Goal: Task Accomplishment & Management: Use online tool/utility

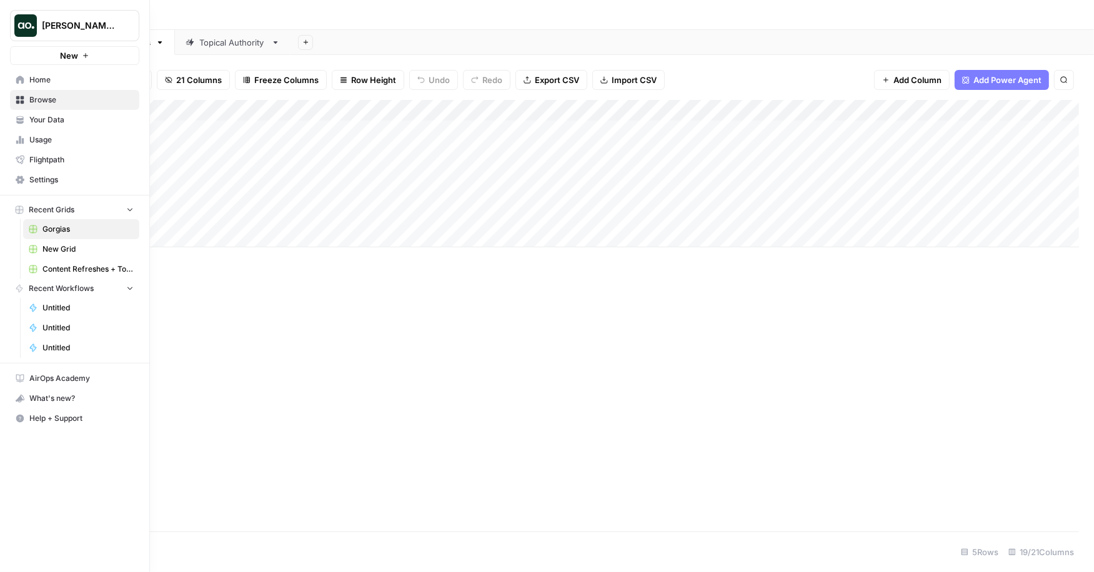
click at [57, 124] on link "Your Data" at bounding box center [74, 120] width 129 height 20
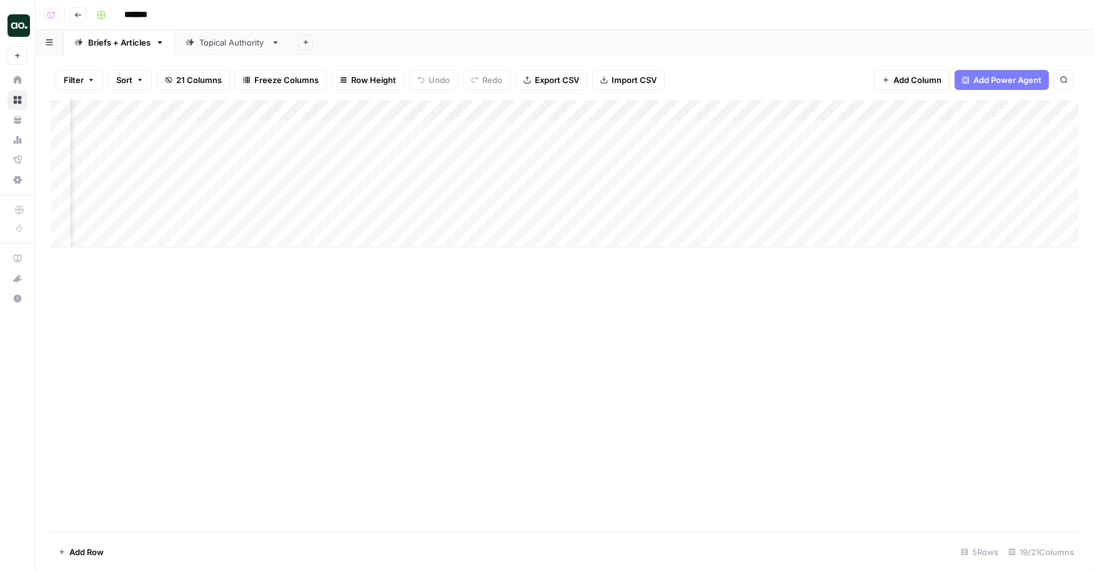
scroll to position [0, 1198]
click at [532, 131] on div "Add Column" at bounding box center [565, 173] width 1029 height 147
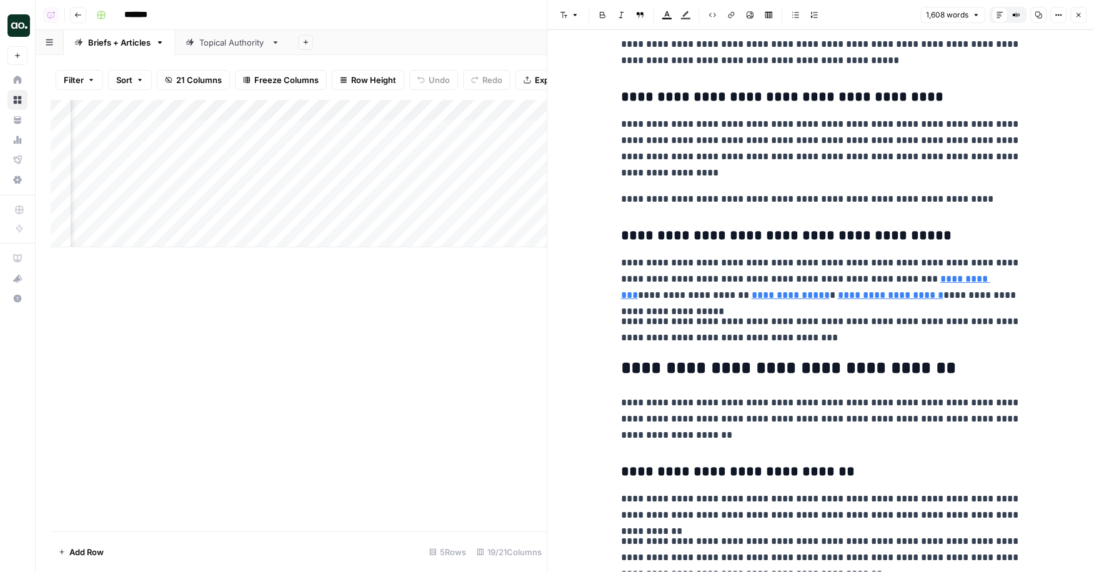
scroll to position [2235, 0]
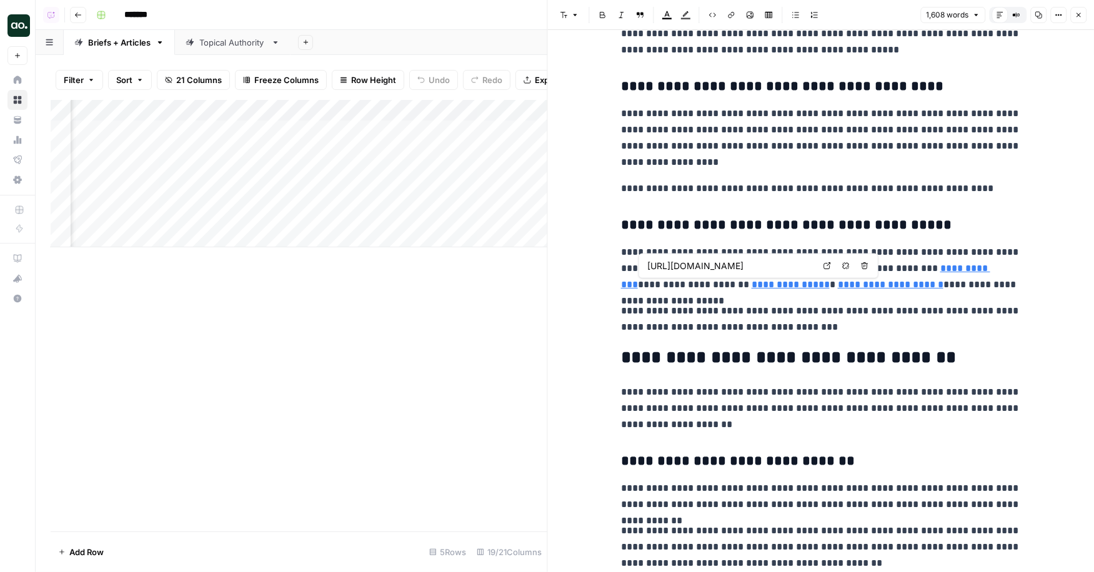
type input "https://www.gorgias.com/blog/average-response-time"
click at [867, 250] on icon at bounding box center [870, 249] width 7 height 7
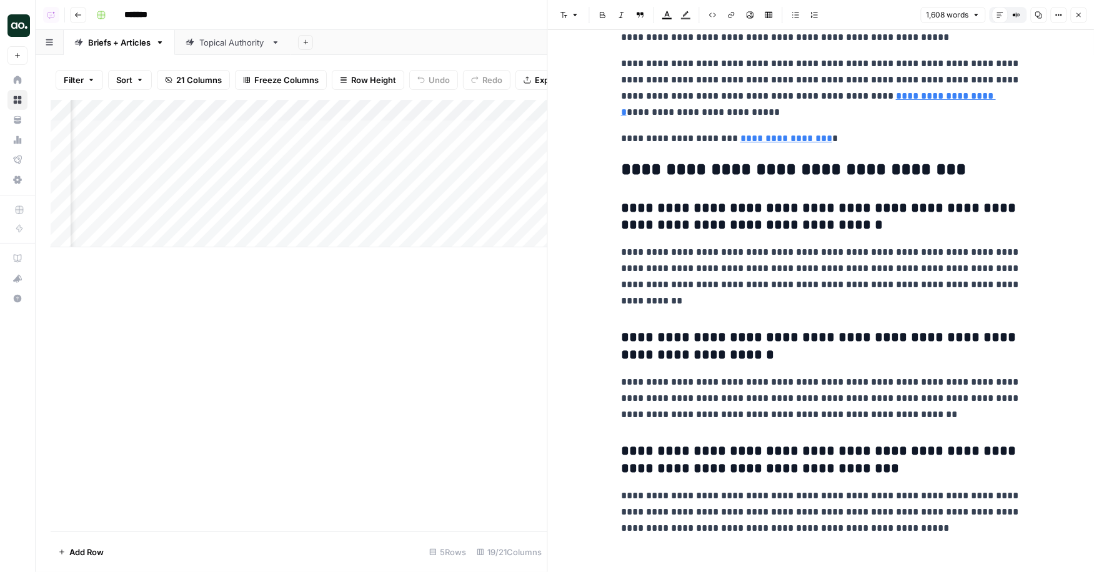
scroll to position [3477, 0]
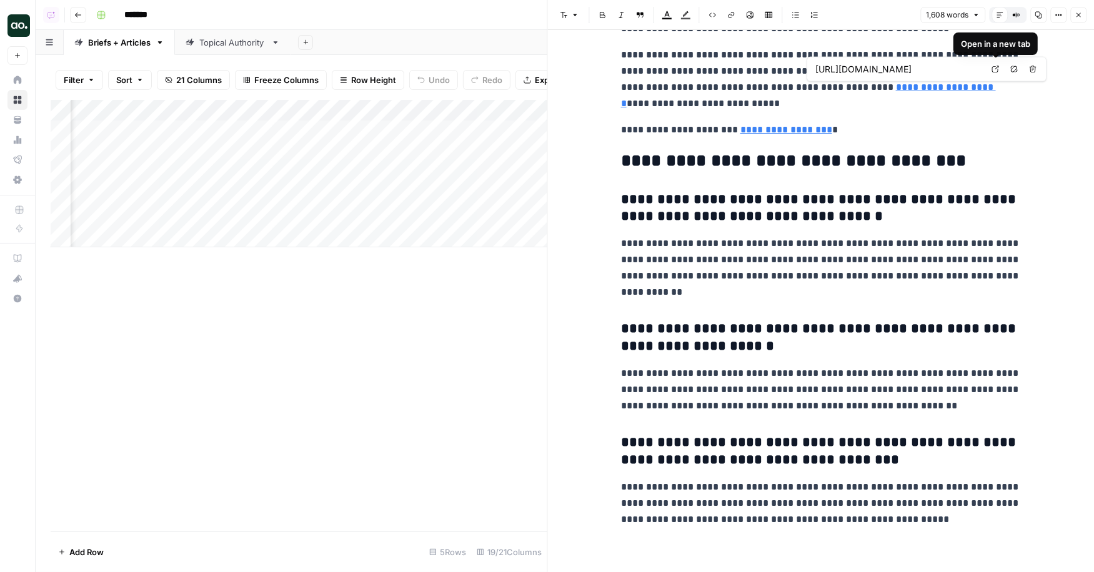
click at [996, 68] on icon at bounding box center [995, 69] width 7 height 7
click at [1081, 16] on icon "button" at bounding box center [1078, 14] width 7 height 7
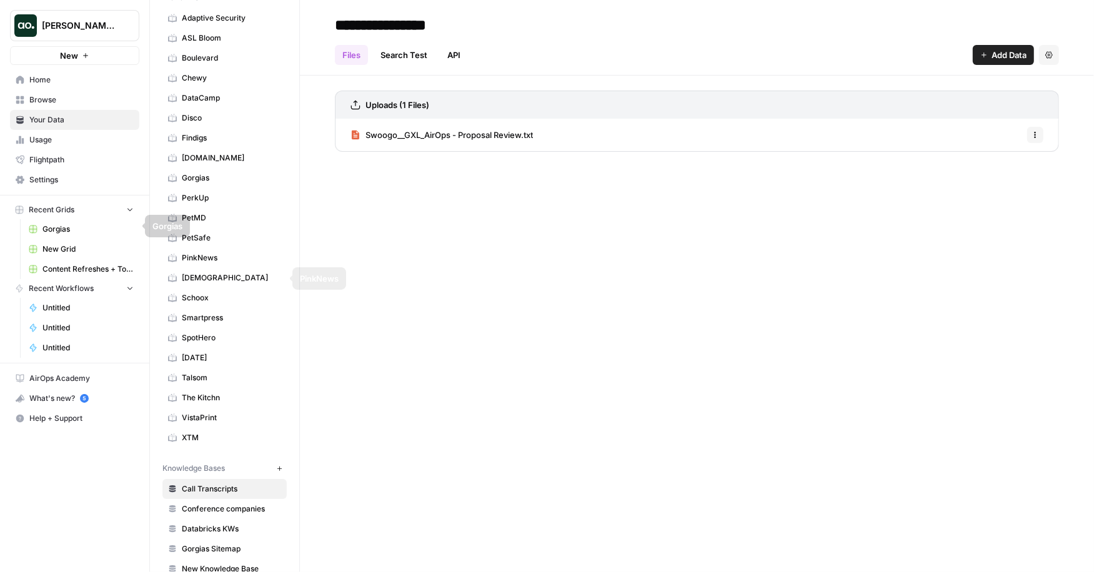
scroll to position [106, 0]
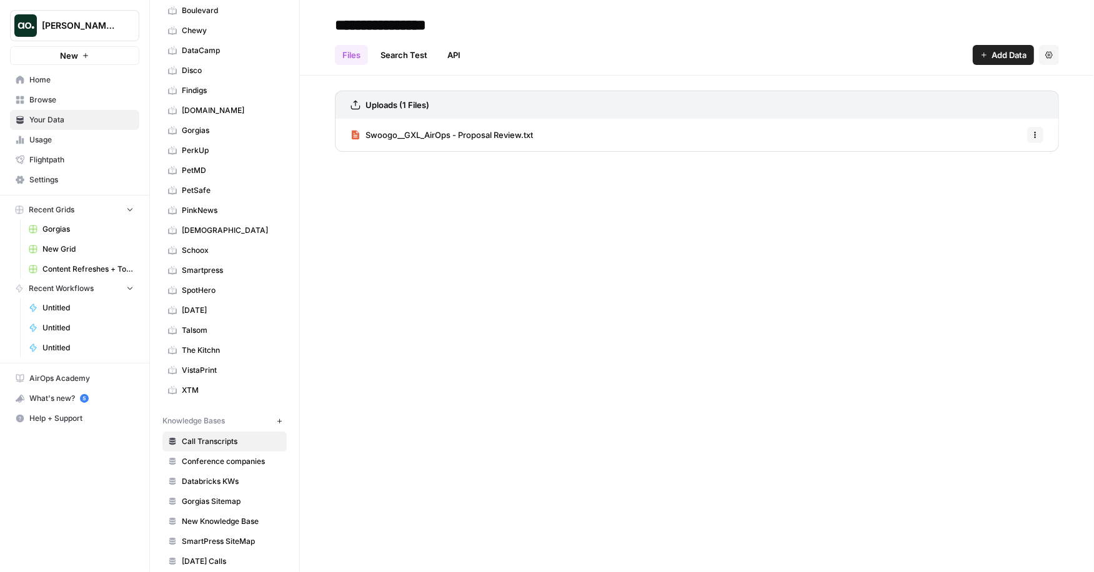
click at [220, 496] on span "Gorgias Sitemap" at bounding box center [231, 501] width 99 height 11
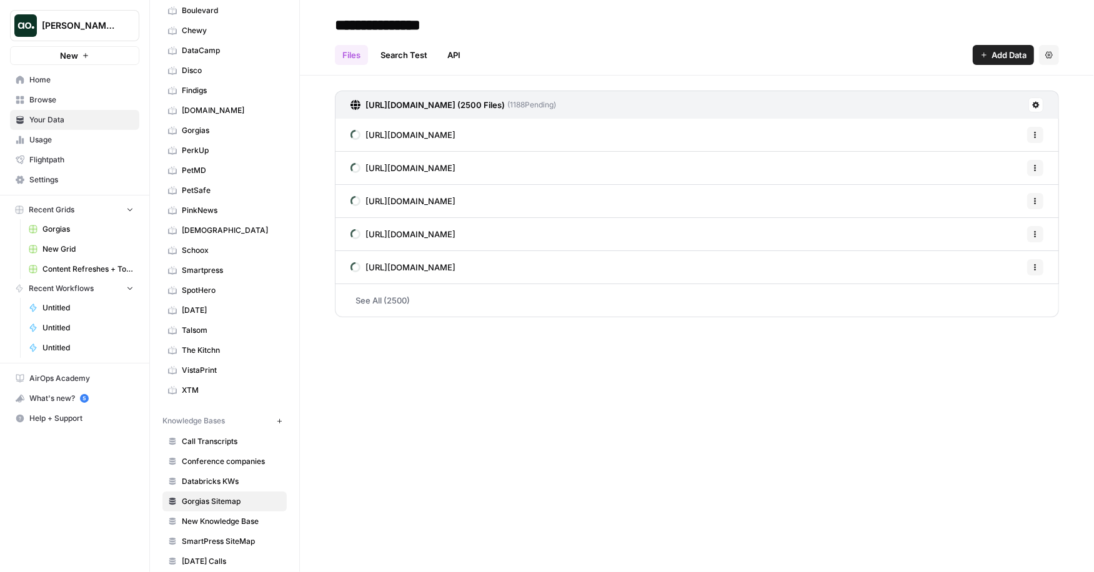
click at [237, 516] on span "New Knowledge Base" at bounding box center [231, 521] width 99 height 11
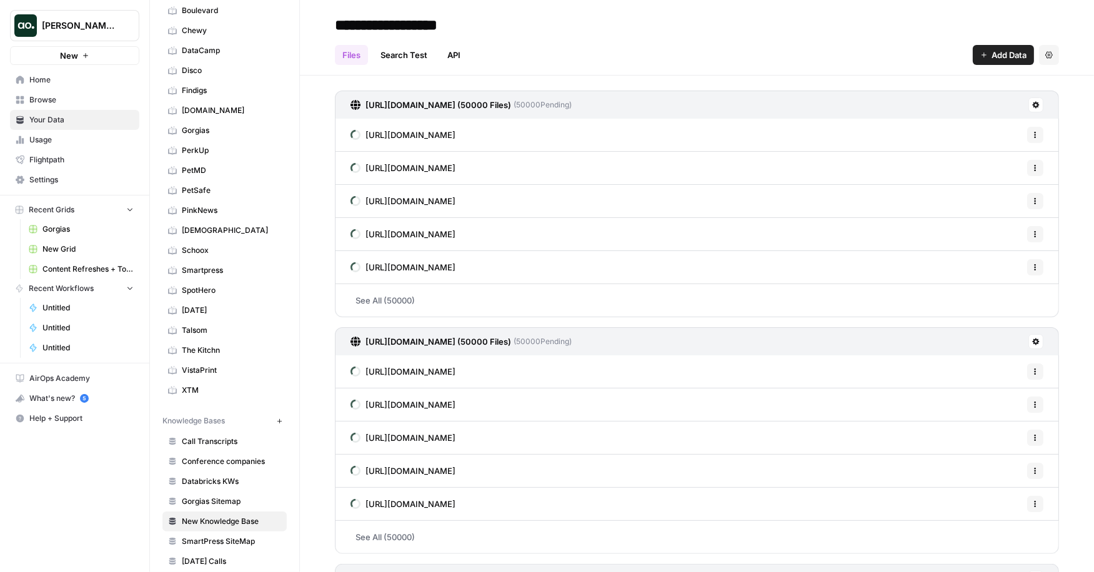
click at [1034, 339] on icon at bounding box center [1036, 342] width 7 height 7
click at [974, 416] on span "Delete Connection" at bounding box center [989, 412] width 77 height 12
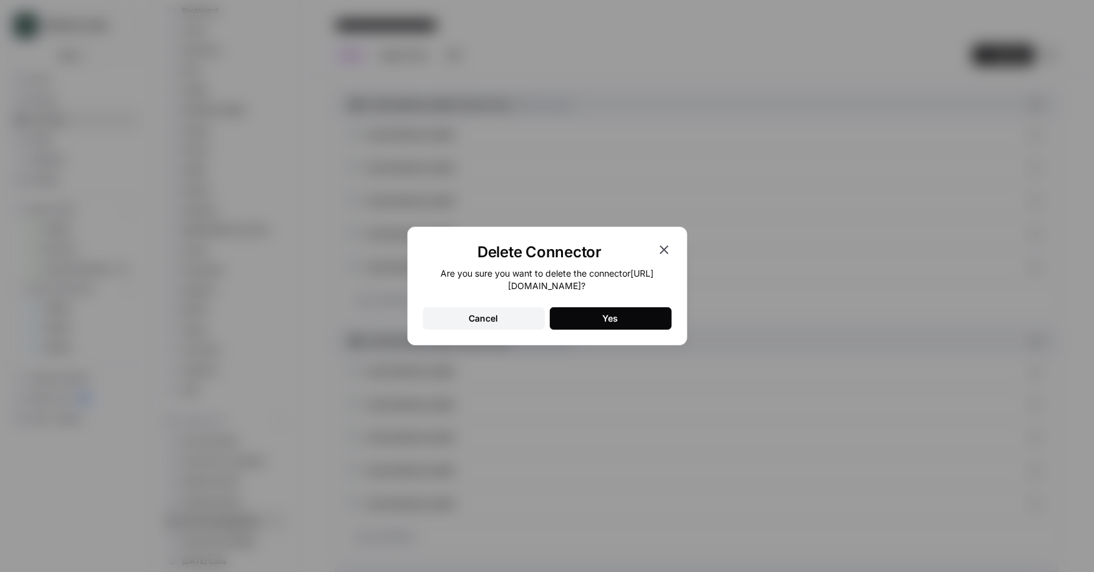
click at [616, 316] on div "Yes" at bounding box center [611, 318] width 16 height 12
click at [664, 251] on icon "button" at bounding box center [664, 250] width 9 height 9
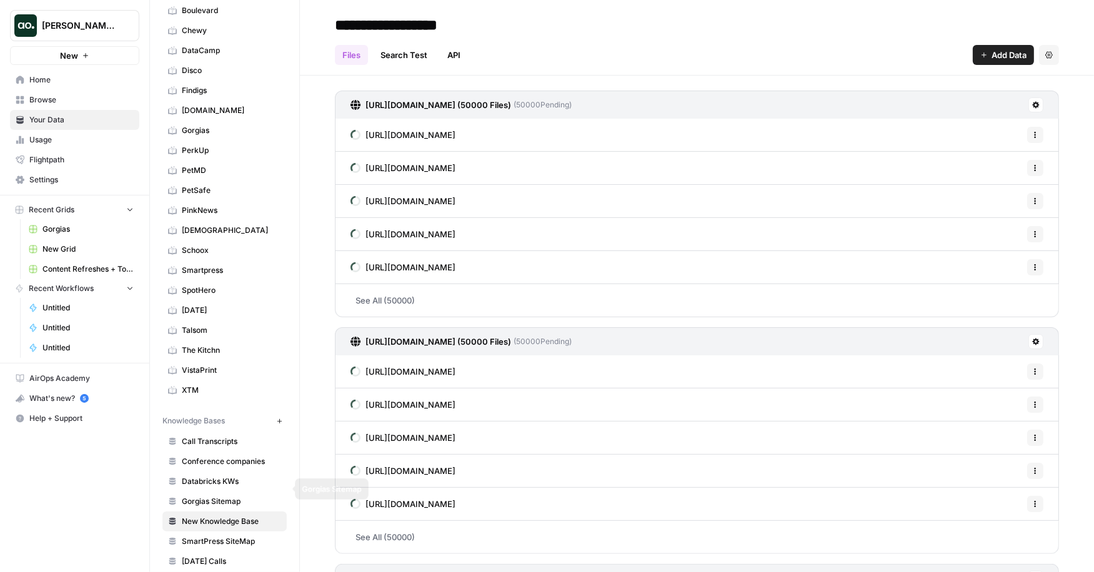
click at [216, 496] on span "Gorgias Sitemap" at bounding box center [231, 501] width 99 height 11
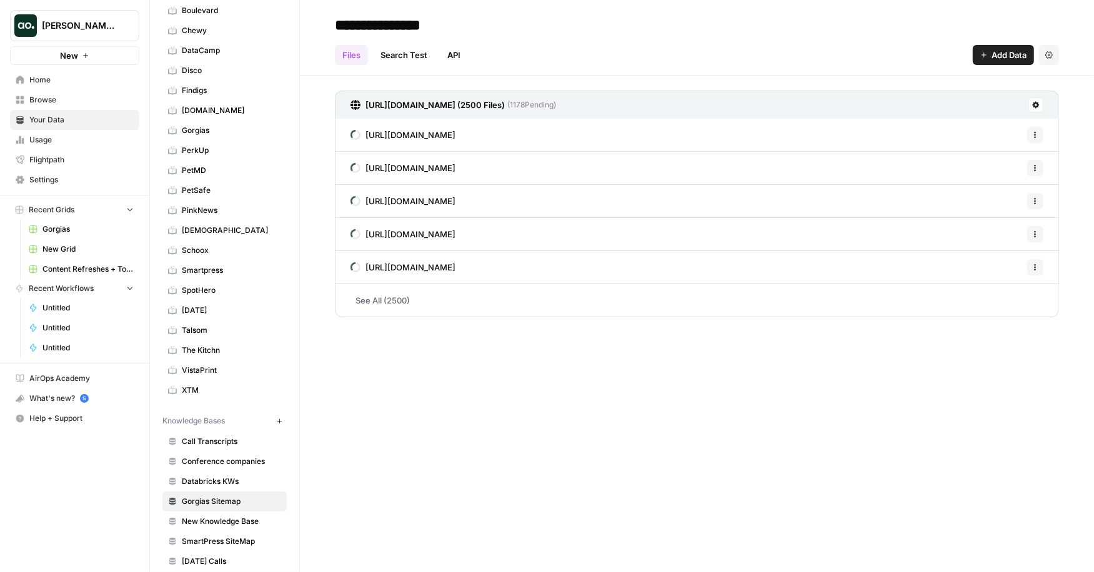
click at [236, 516] on span "New Knowledge Base" at bounding box center [231, 521] width 99 height 11
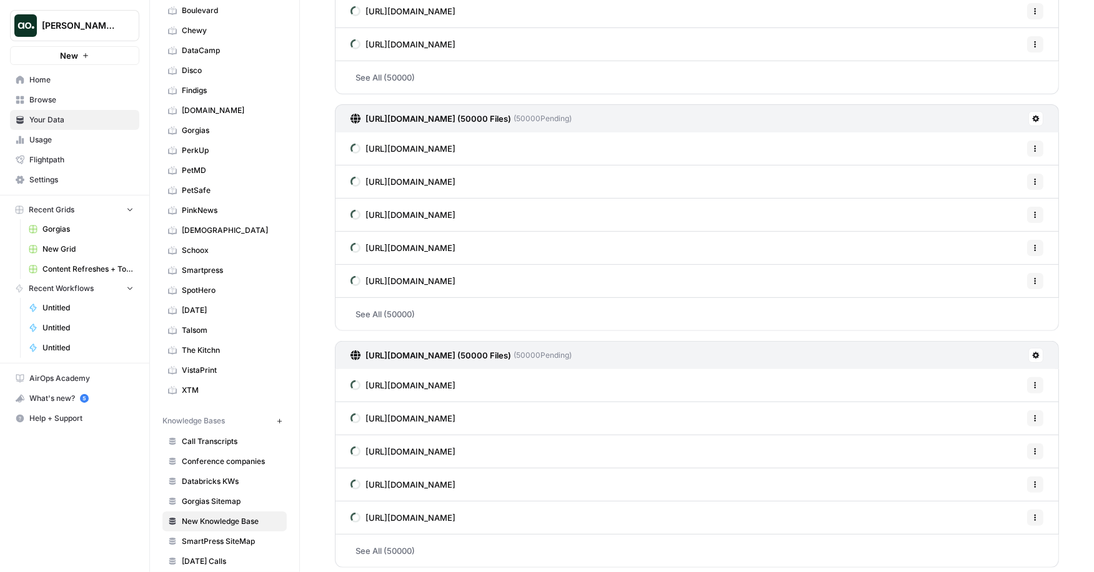
scroll to position [222, 0]
click at [1039, 353] on icon at bounding box center [1036, 356] width 7 height 7
click at [997, 428] on span "Delete Connection" at bounding box center [989, 425] width 77 height 12
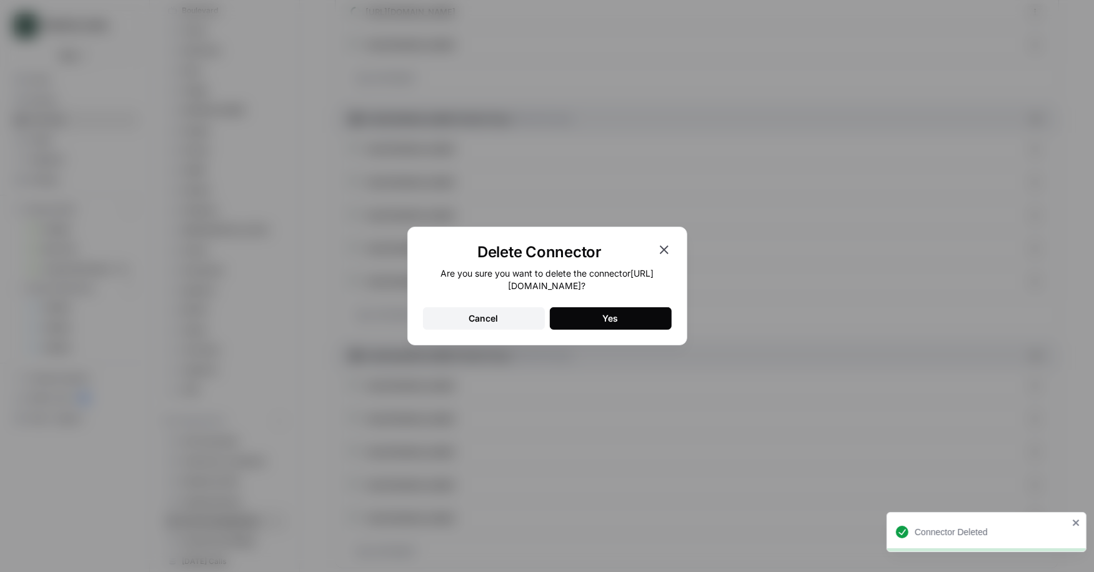
click at [621, 318] on button "Yes" at bounding box center [611, 318] width 122 height 22
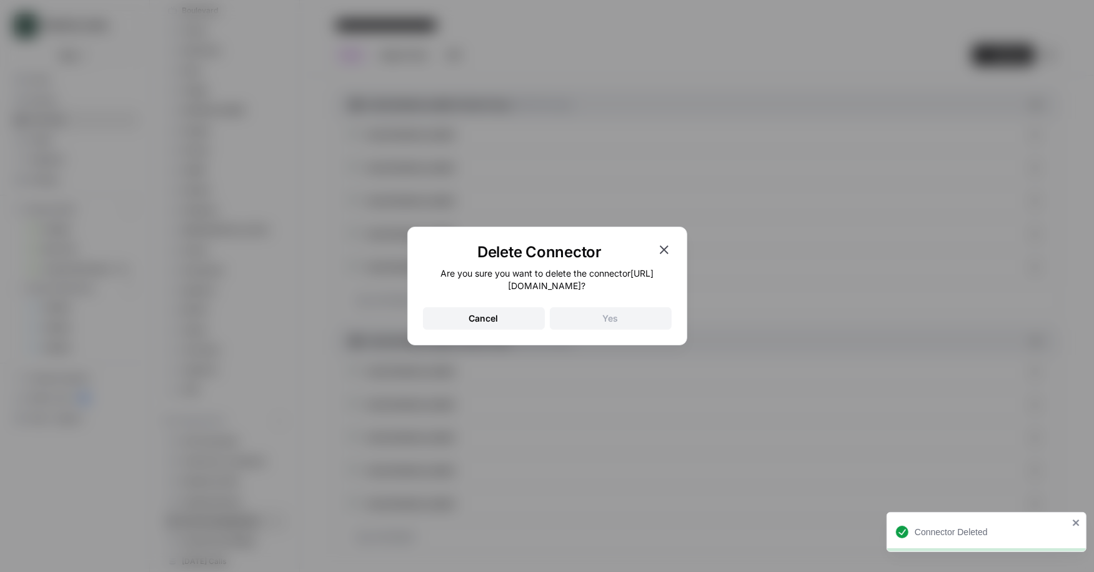
click at [663, 246] on icon "button" at bounding box center [664, 249] width 15 height 15
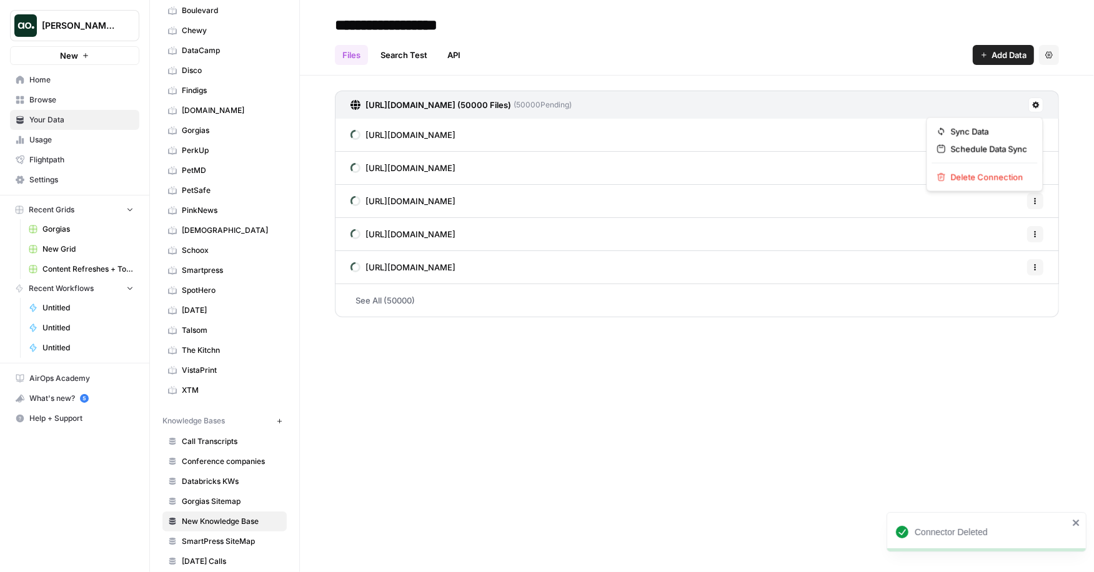
click at [1040, 103] on button at bounding box center [1036, 104] width 15 height 15
click at [985, 179] on span "Delete Connection" at bounding box center [989, 177] width 77 height 12
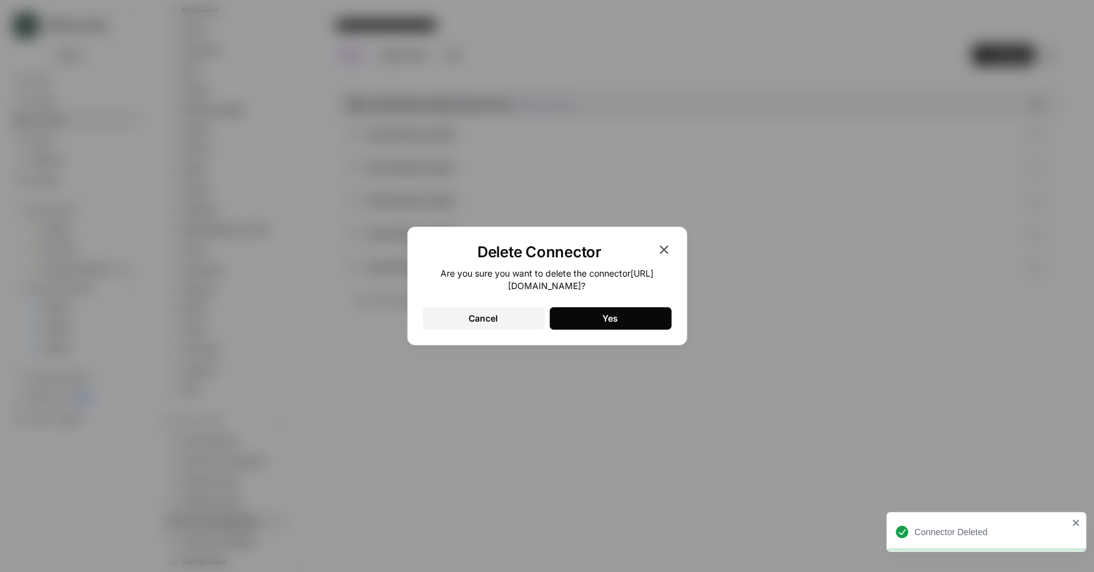
click at [618, 324] on div "Yes" at bounding box center [611, 318] width 16 height 12
click at [661, 244] on icon "button" at bounding box center [664, 249] width 15 height 15
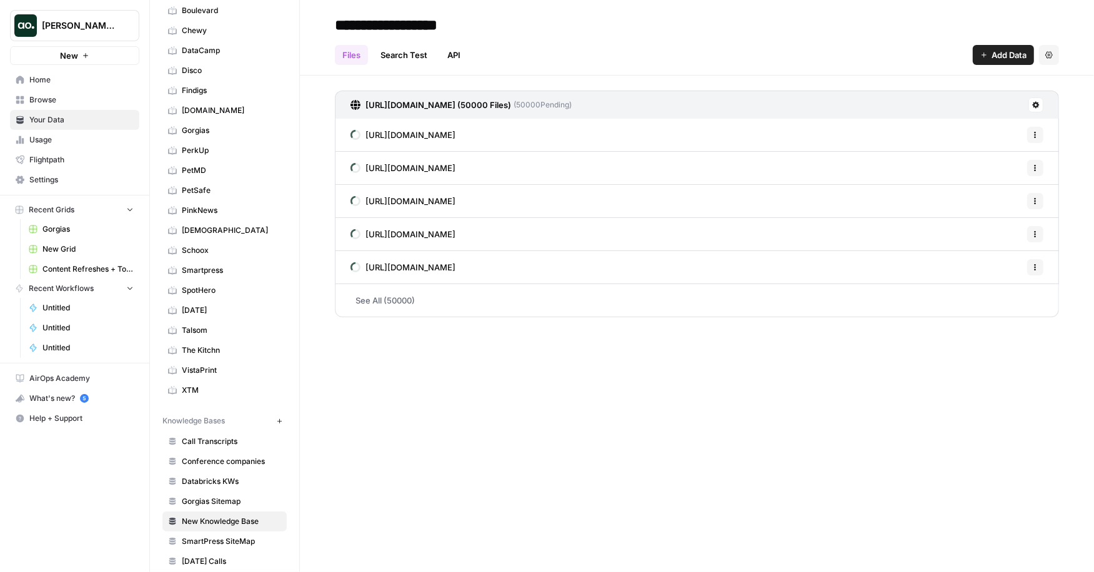
click at [1048, 51] on button "Settings" at bounding box center [1049, 55] width 20 height 20
click at [1006, 81] on span "Delete Knowledge Base" at bounding box center [998, 84] width 92 height 12
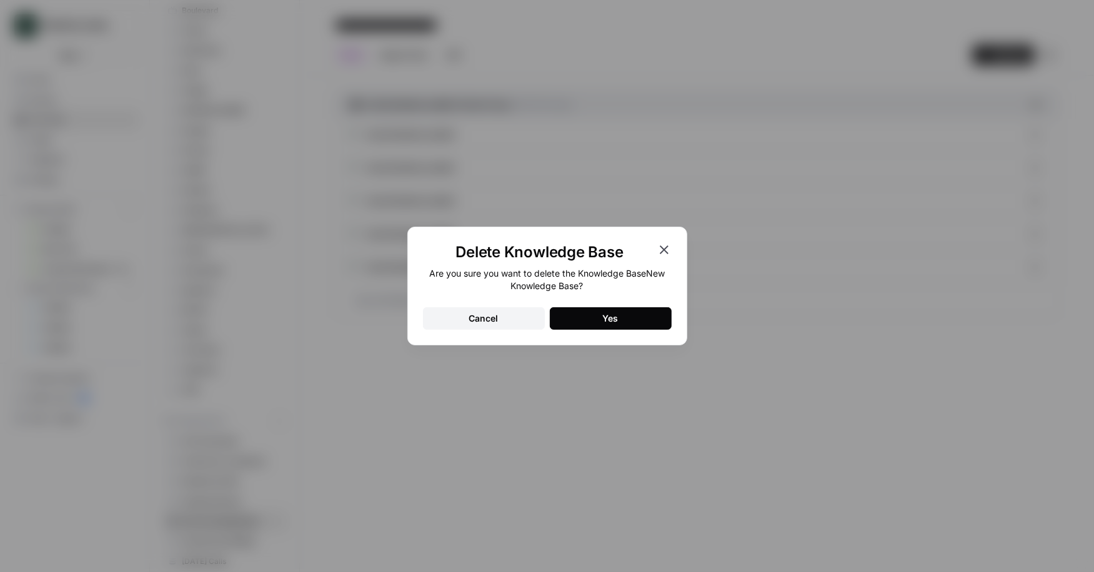
click at [637, 314] on button "Yes" at bounding box center [611, 318] width 122 height 22
click at [689, 169] on div "Delete Knowledge Base Are you sure you want to delete the Knowledge Base New Kn…" at bounding box center [547, 286] width 1094 height 572
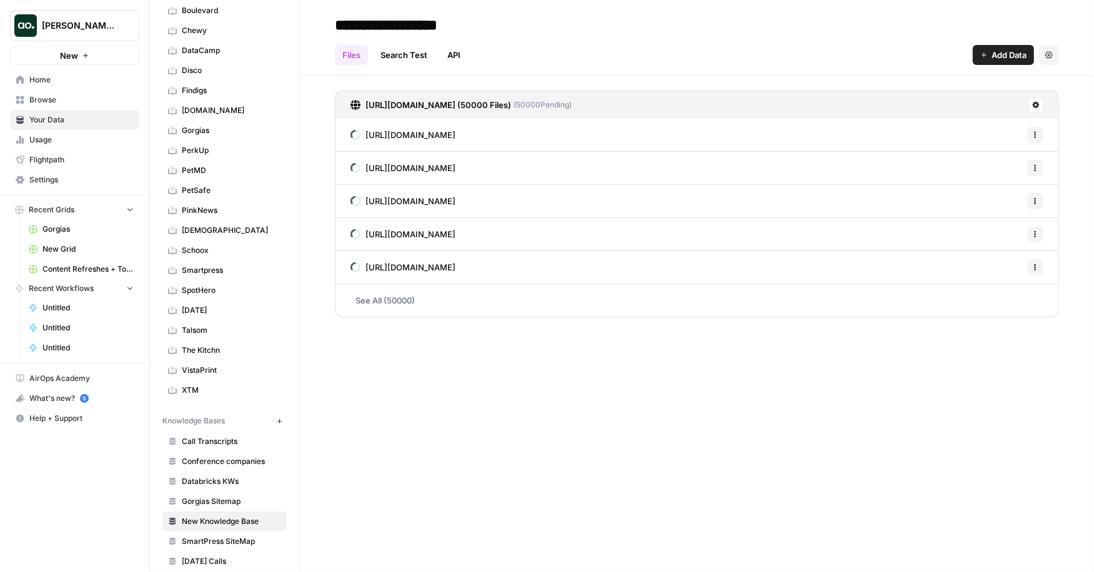
click at [213, 496] on span "Gorgias Sitemap" at bounding box center [231, 501] width 99 height 11
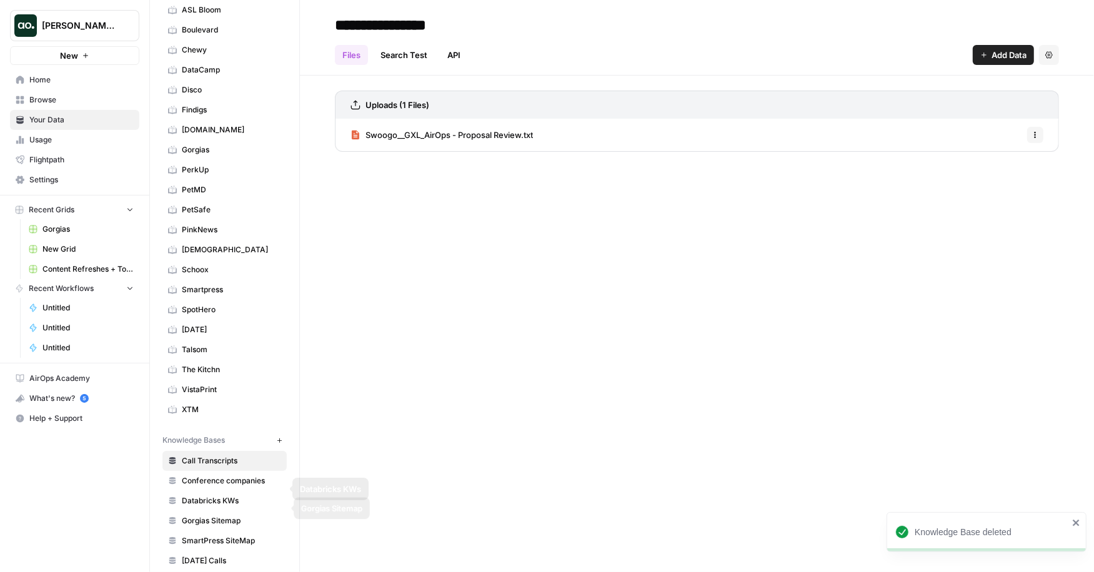
click at [240, 516] on span "Gorgias Sitemap" at bounding box center [231, 521] width 99 height 11
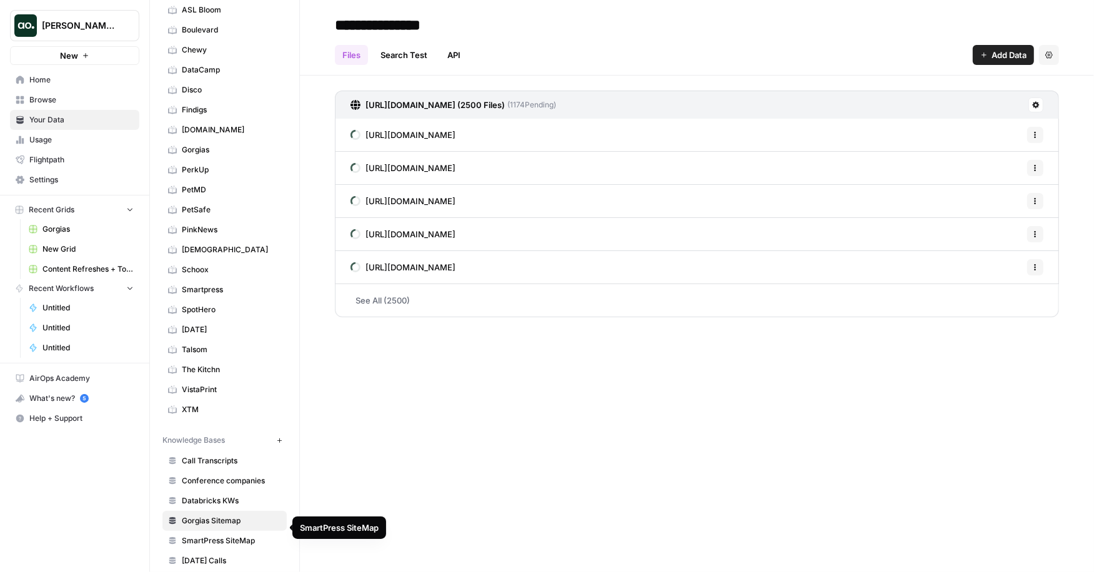
click at [232, 536] on span "SmartPress SiteMap" at bounding box center [231, 541] width 99 height 11
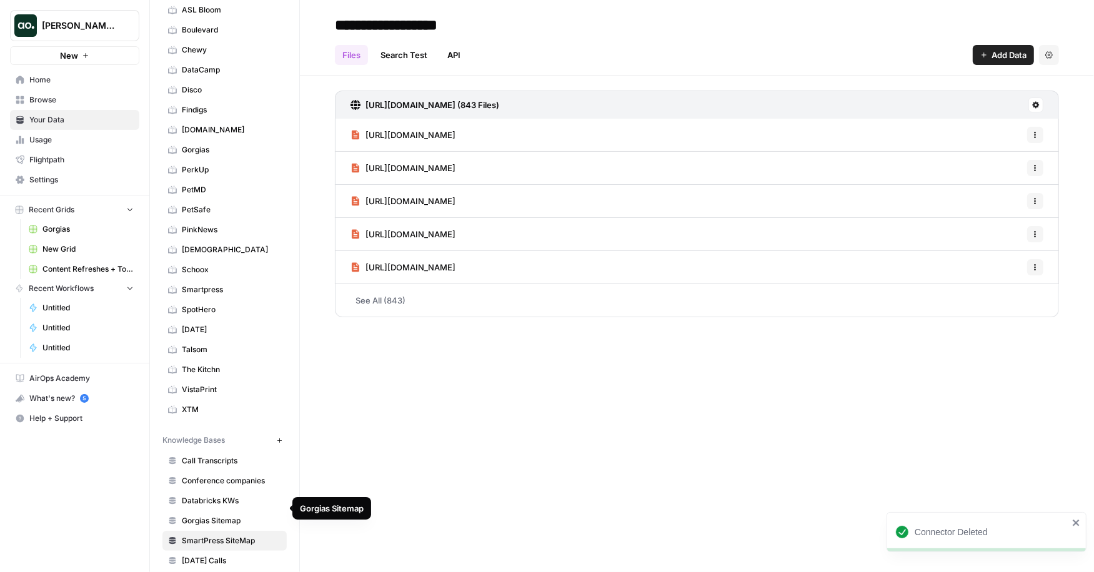
click at [232, 516] on span "Gorgias Sitemap" at bounding box center [231, 521] width 99 height 11
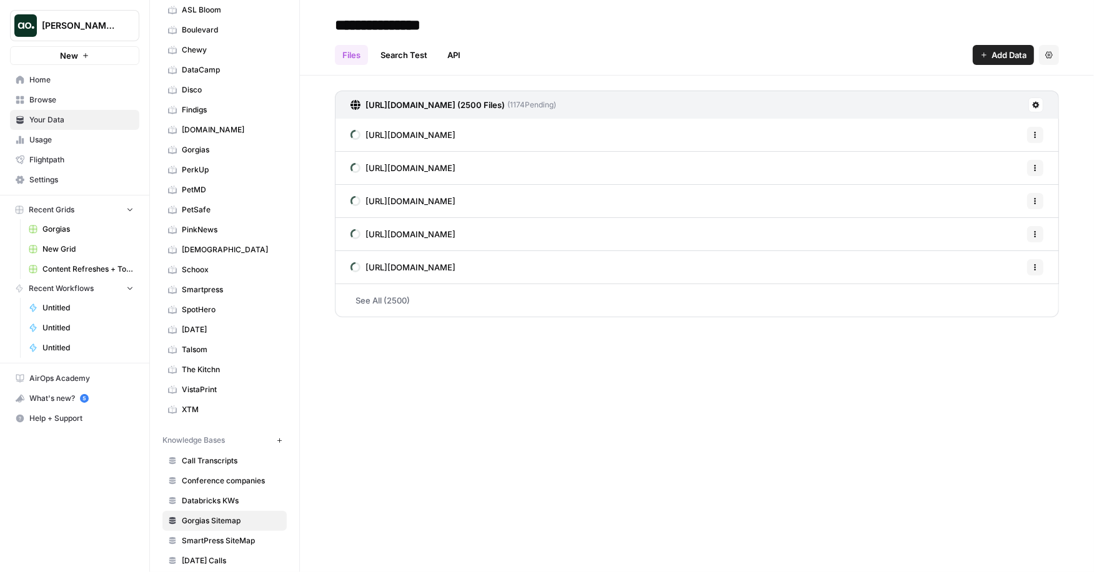
click at [70, 99] on span "Browse" at bounding box center [81, 99] width 104 height 11
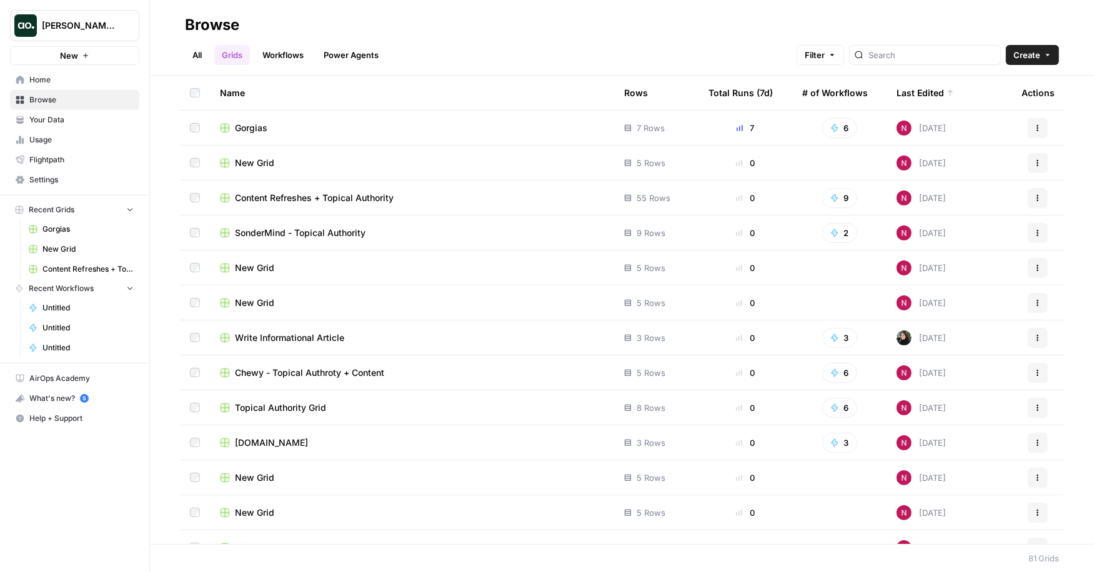
click at [66, 124] on span "Your Data" at bounding box center [81, 119] width 104 height 11
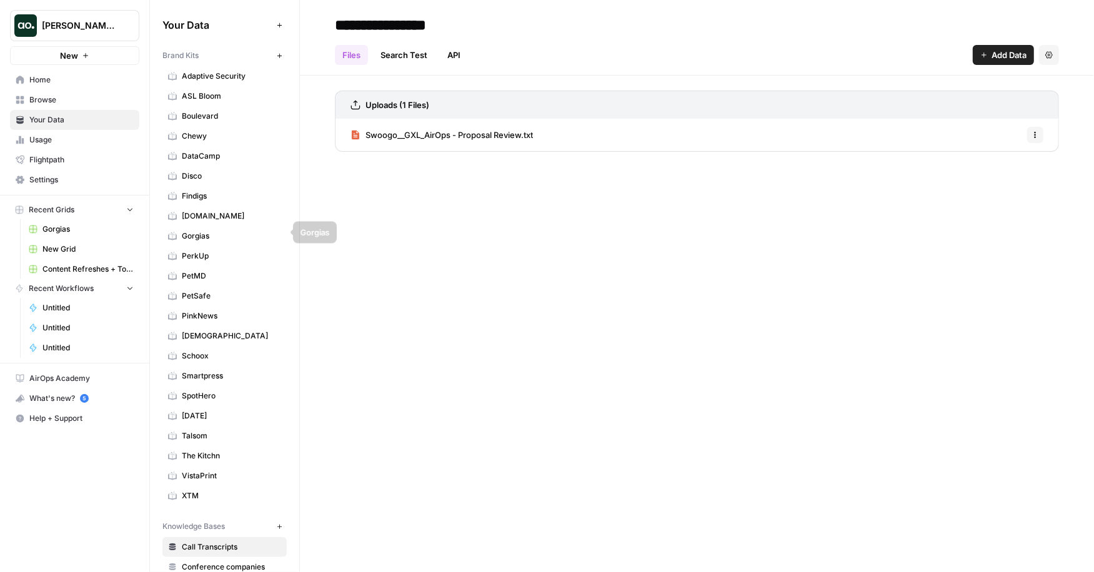
click at [221, 231] on span "Gorgias" at bounding box center [231, 236] width 99 height 11
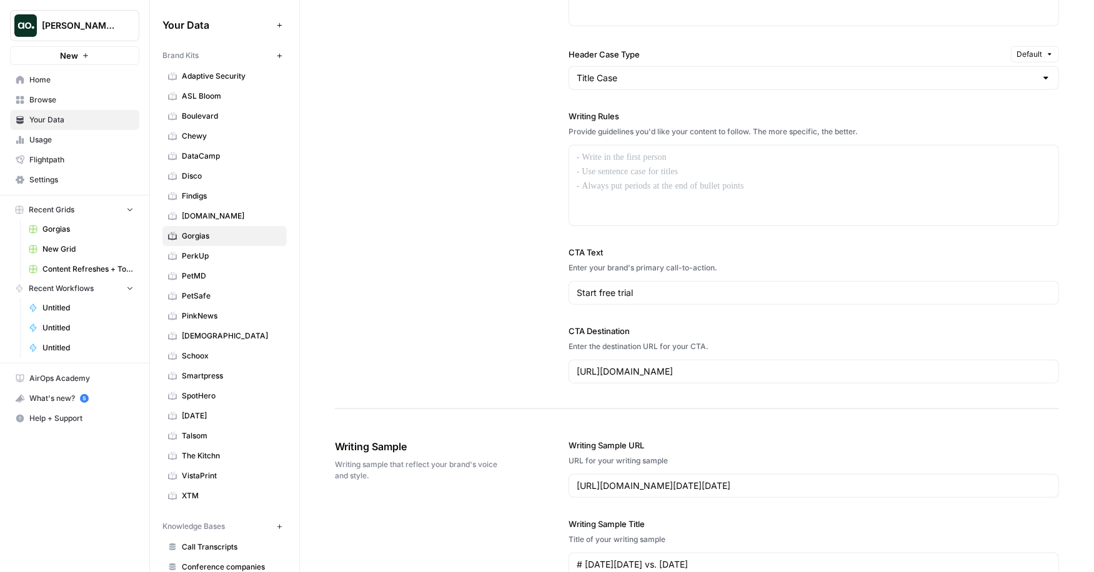
scroll to position [998, 0]
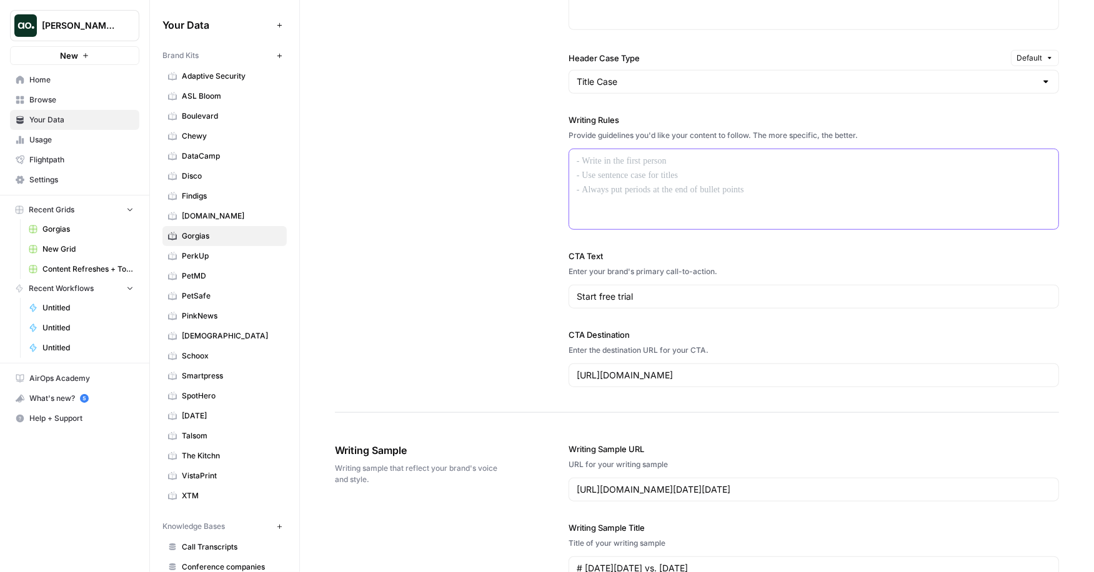
click at [653, 185] on div at bounding box center [813, 189] width 489 height 80
click at [511, 170] on div "**********" at bounding box center [697, 77] width 724 height 672
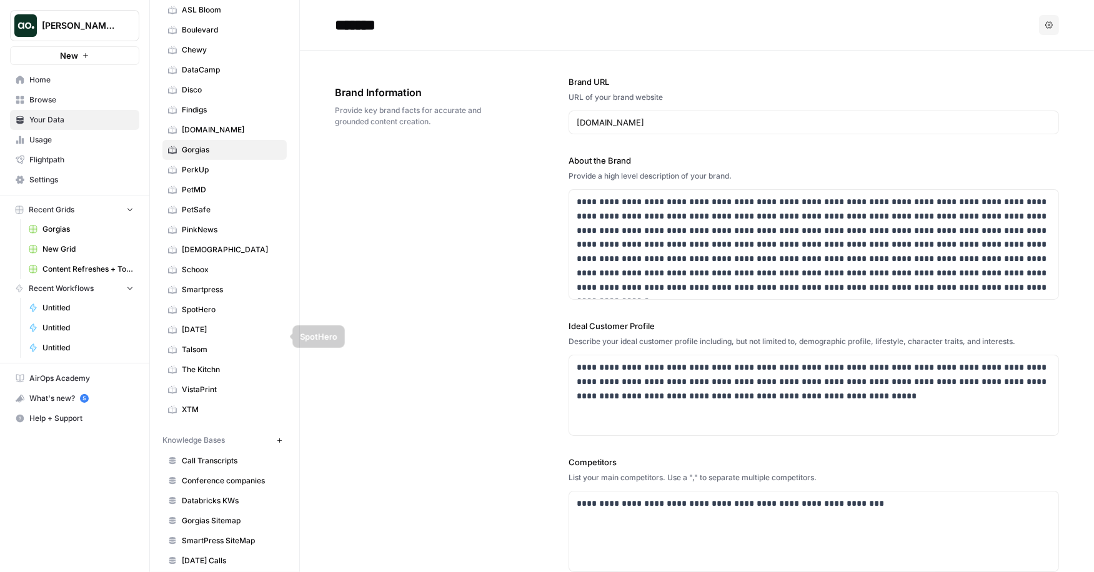
scroll to position [84, 0]
click at [234, 517] on span "Gorgias Sitemap" at bounding box center [231, 522] width 99 height 11
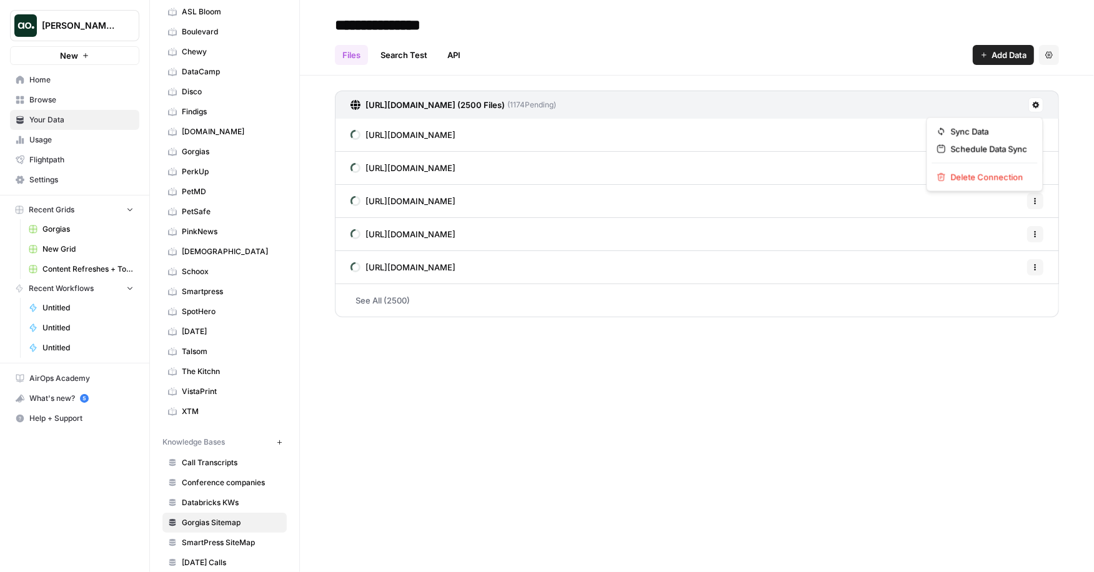
click at [1035, 103] on icon at bounding box center [1035, 104] width 7 height 7
click at [1007, 150] on span "Schedule Data Sync" at bounding box center [989, 149] width 77 height 12
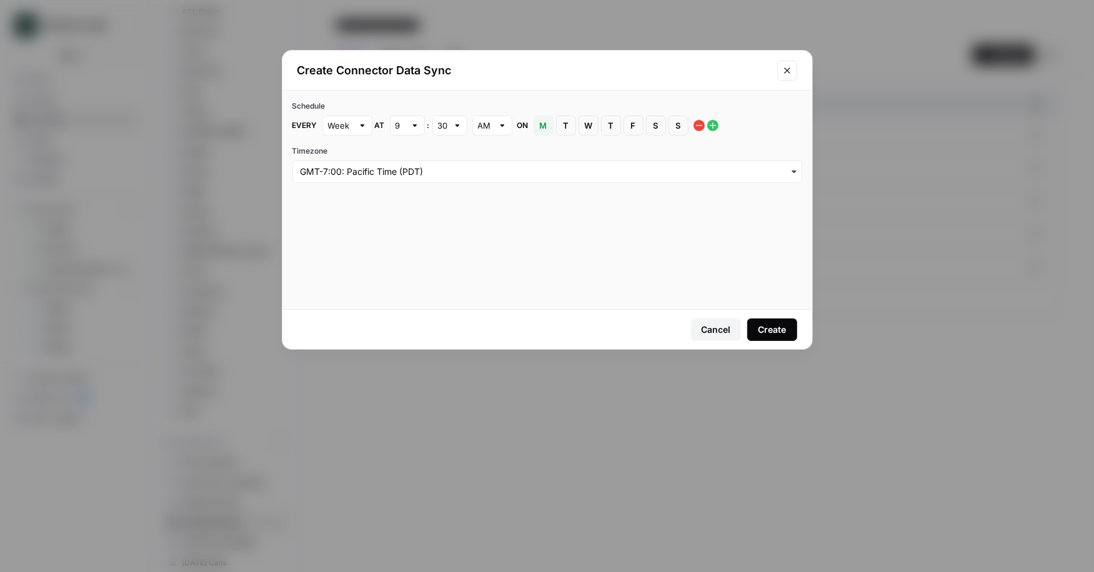
click at [791, 69] on icon "Close modal" at bounding box center [787, 71] width 10 height 10
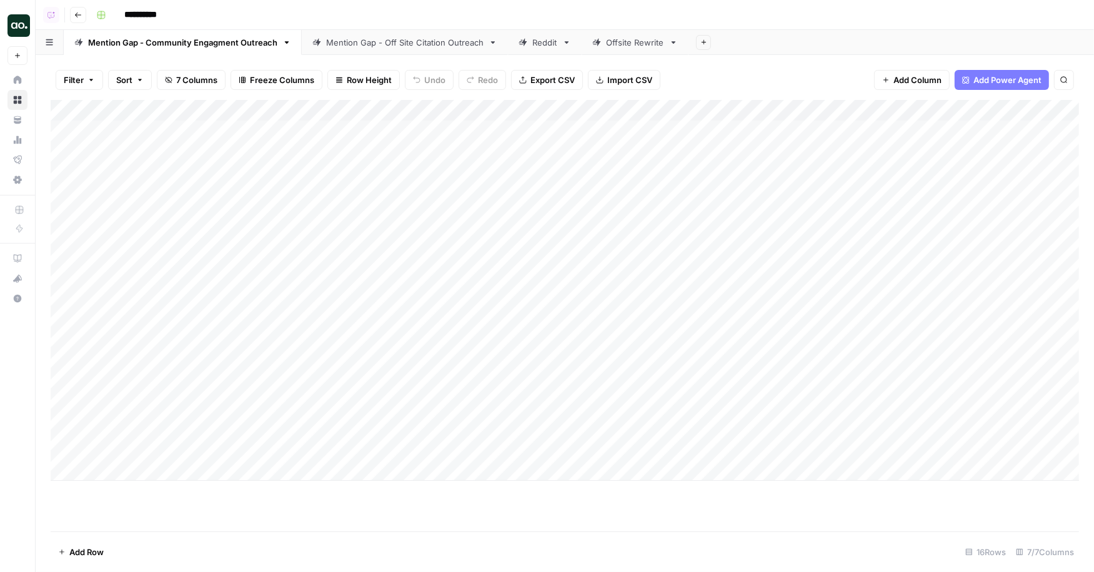
click at [393, 44] on div "Mention Gap - Off Site Citation Outreach" at bounding box center [404, 42] width 157 height 12
click at [221, 46] on div "Mention Gap - Community Engagment Outreach" at bounding box center [182, 42] width 189 height 12
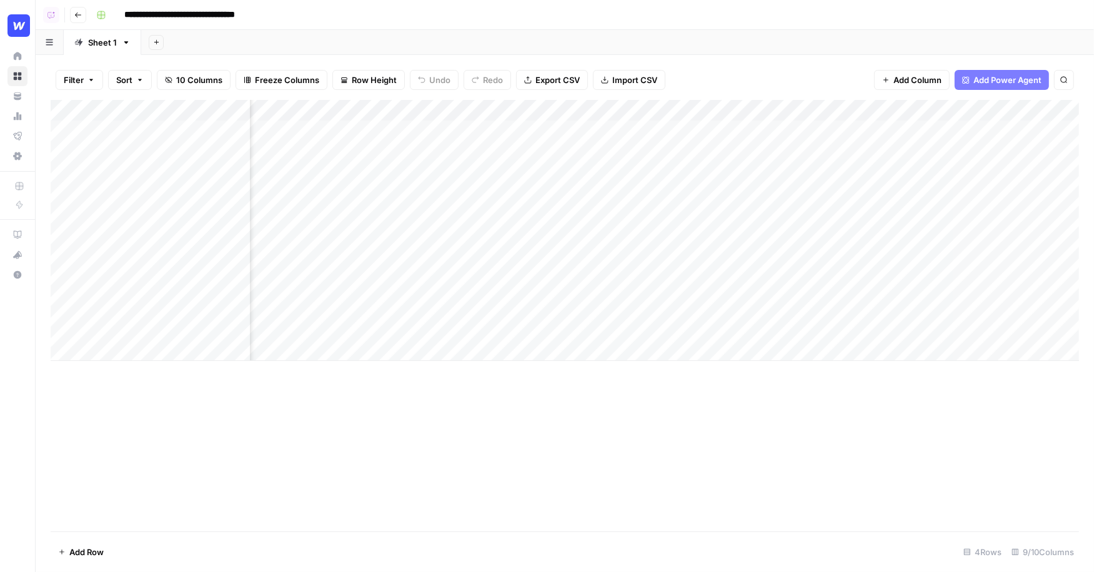
scroll to position [0, 557]
click at [966, 133] on div "Add Column" at bounding box center [565, 230] width 1029 height 261
